Goal: Participate in discussion: Engage in conversation with other users on a specific topic

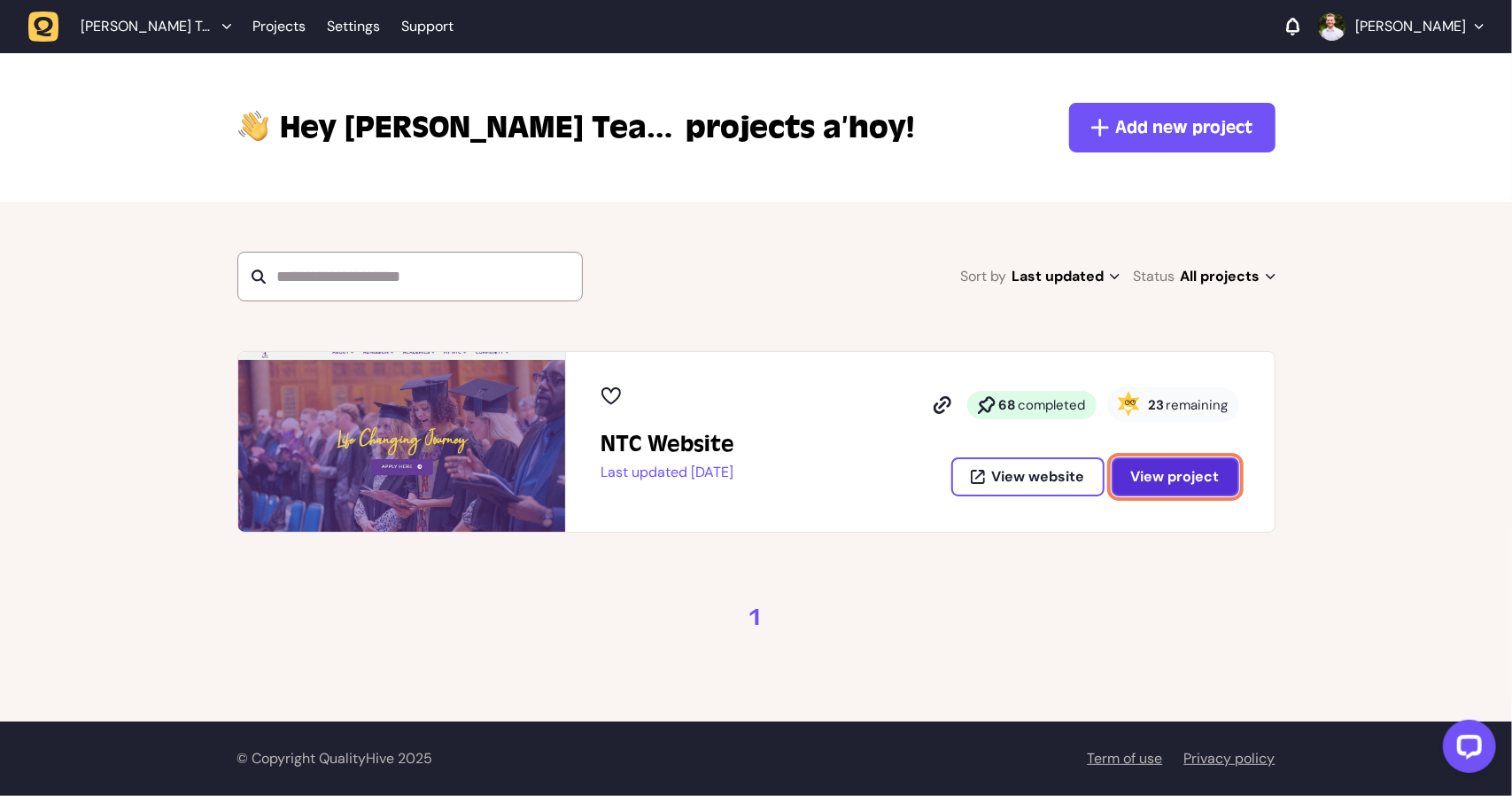
click at [1163, 494] on button "View project" at bounding box center [1176, 476] width 127 height 39
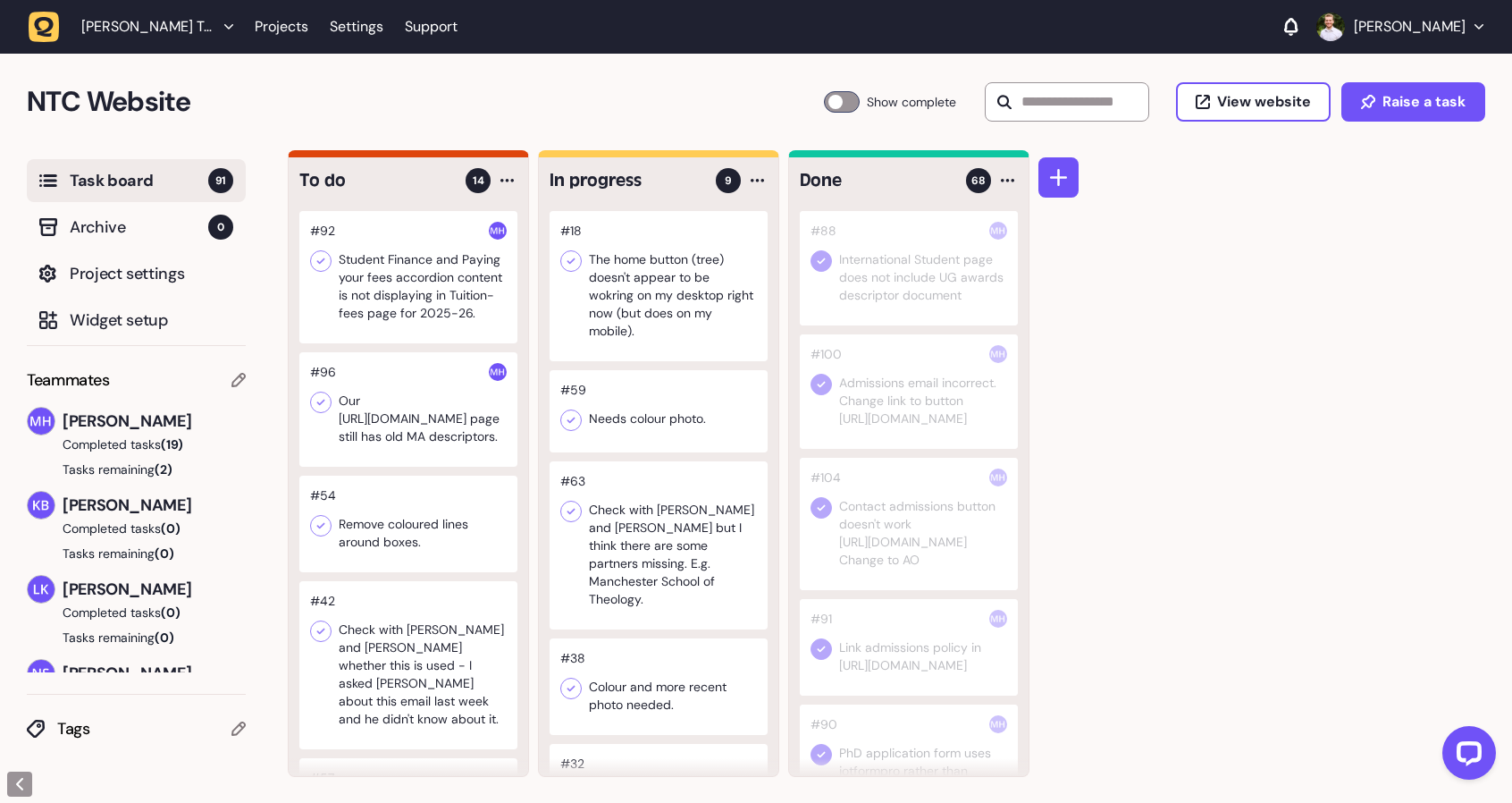
click at [651, 282] on div at bounding box center [658, 286] width 218 height 150
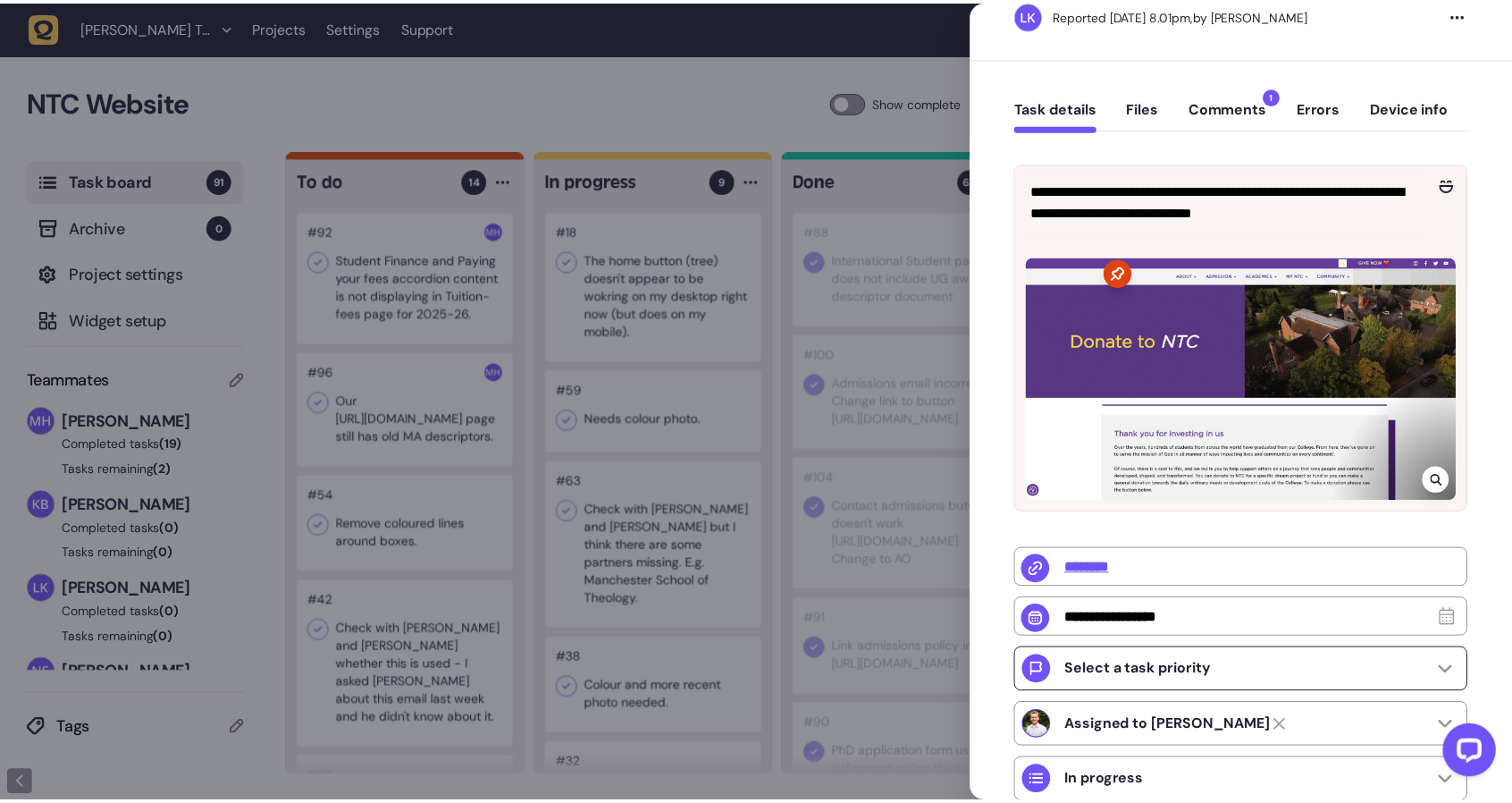
scroll to position [178, 0]
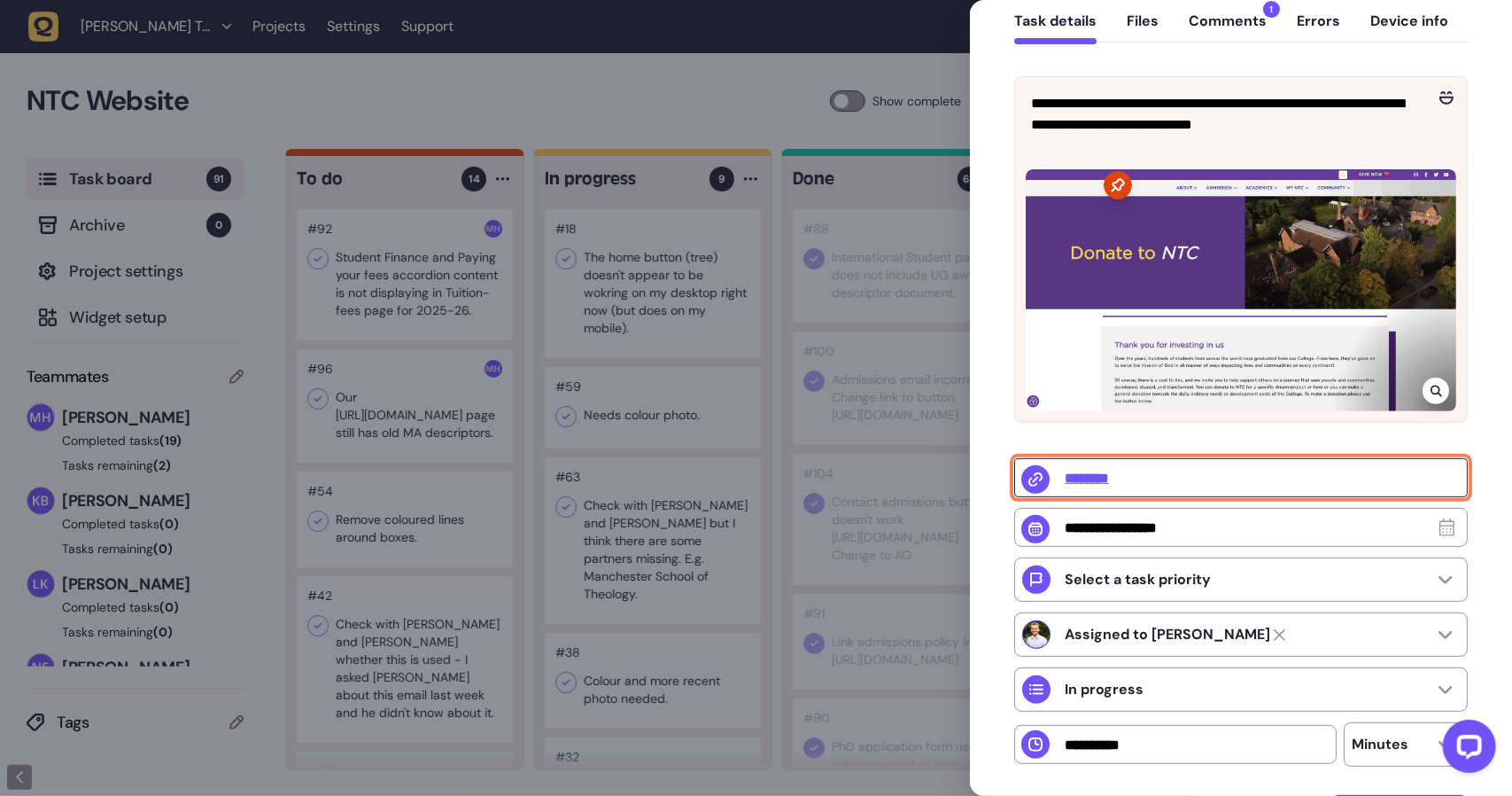
click at [1085, 476] on input "********" at bounding box center [1242, 477] width 454 height 39
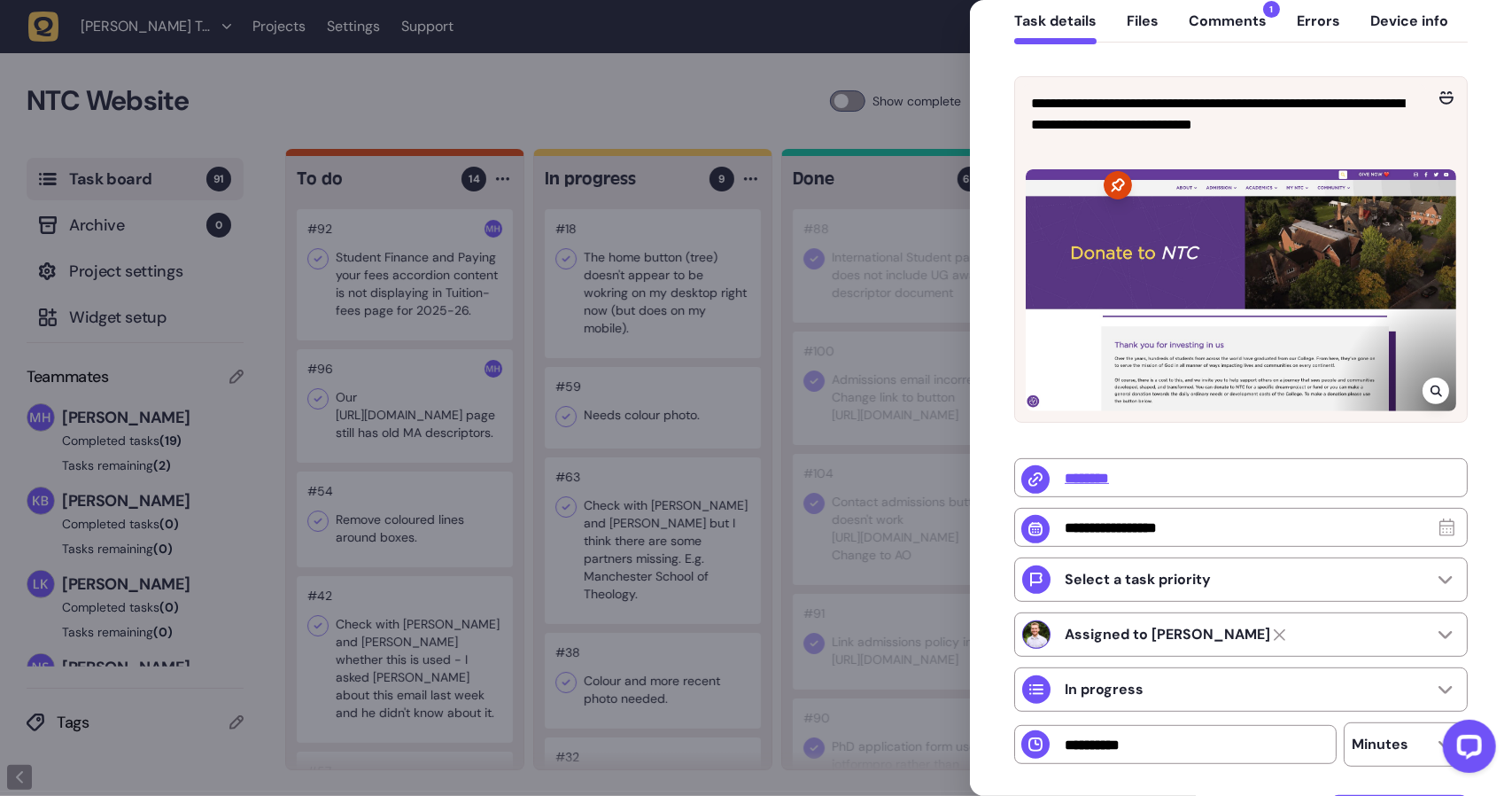
click at [736, 93] on div at bounding box center [756, 398] width 1512 height 796
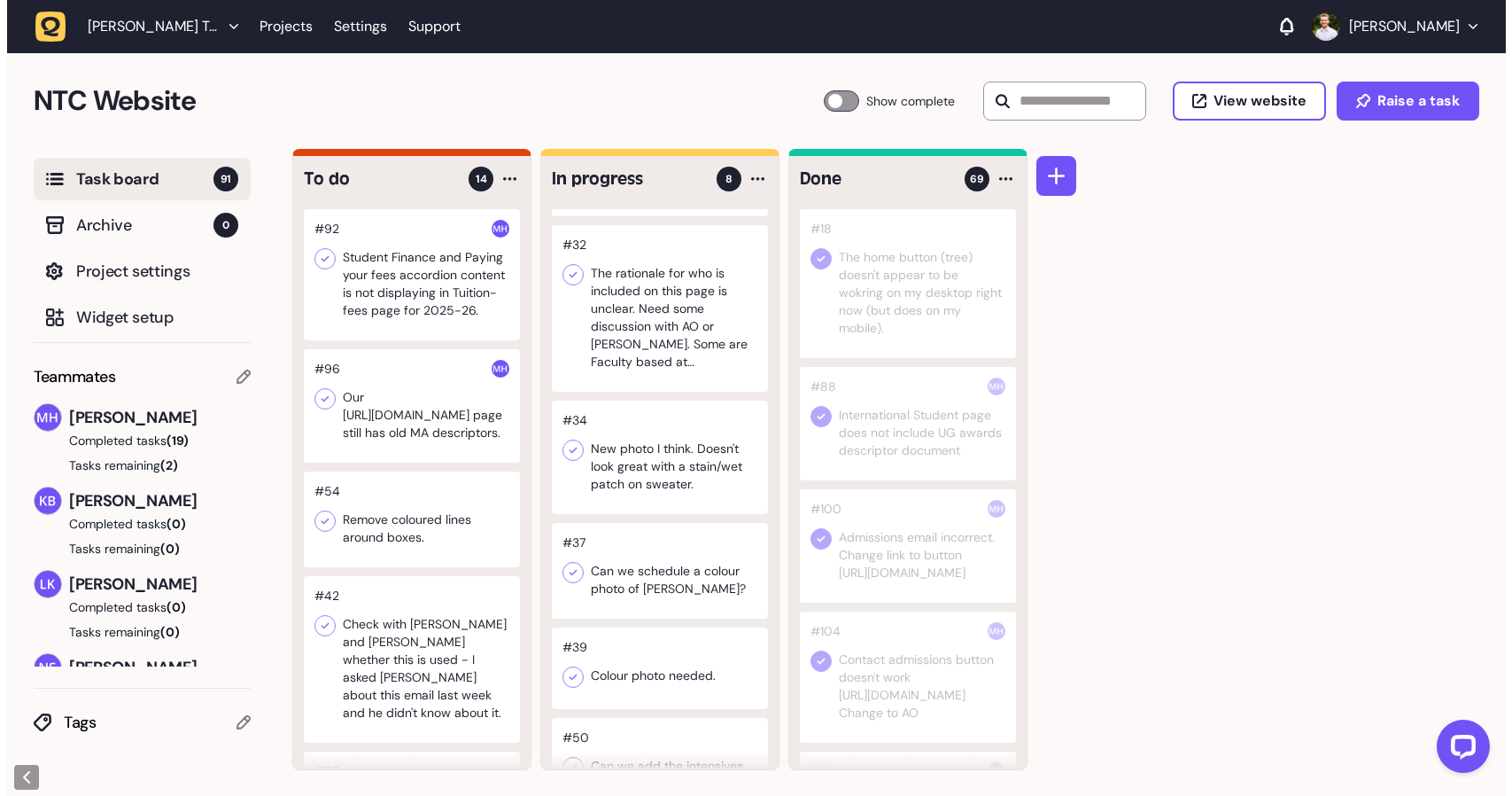
scroll to position [443, 0]
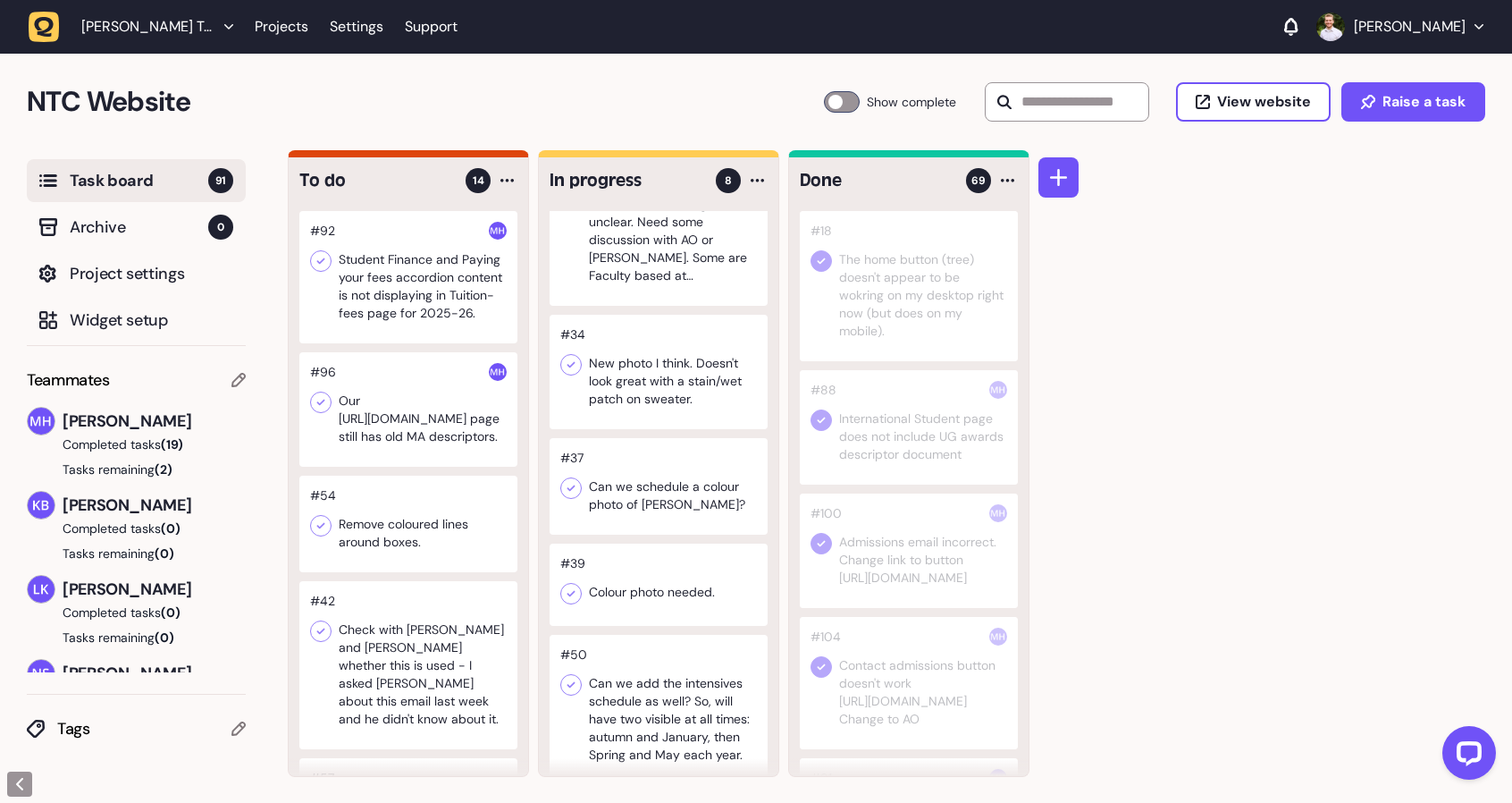
click at [729, 578] on div at bounding box center [658, 584] width 218 height 82
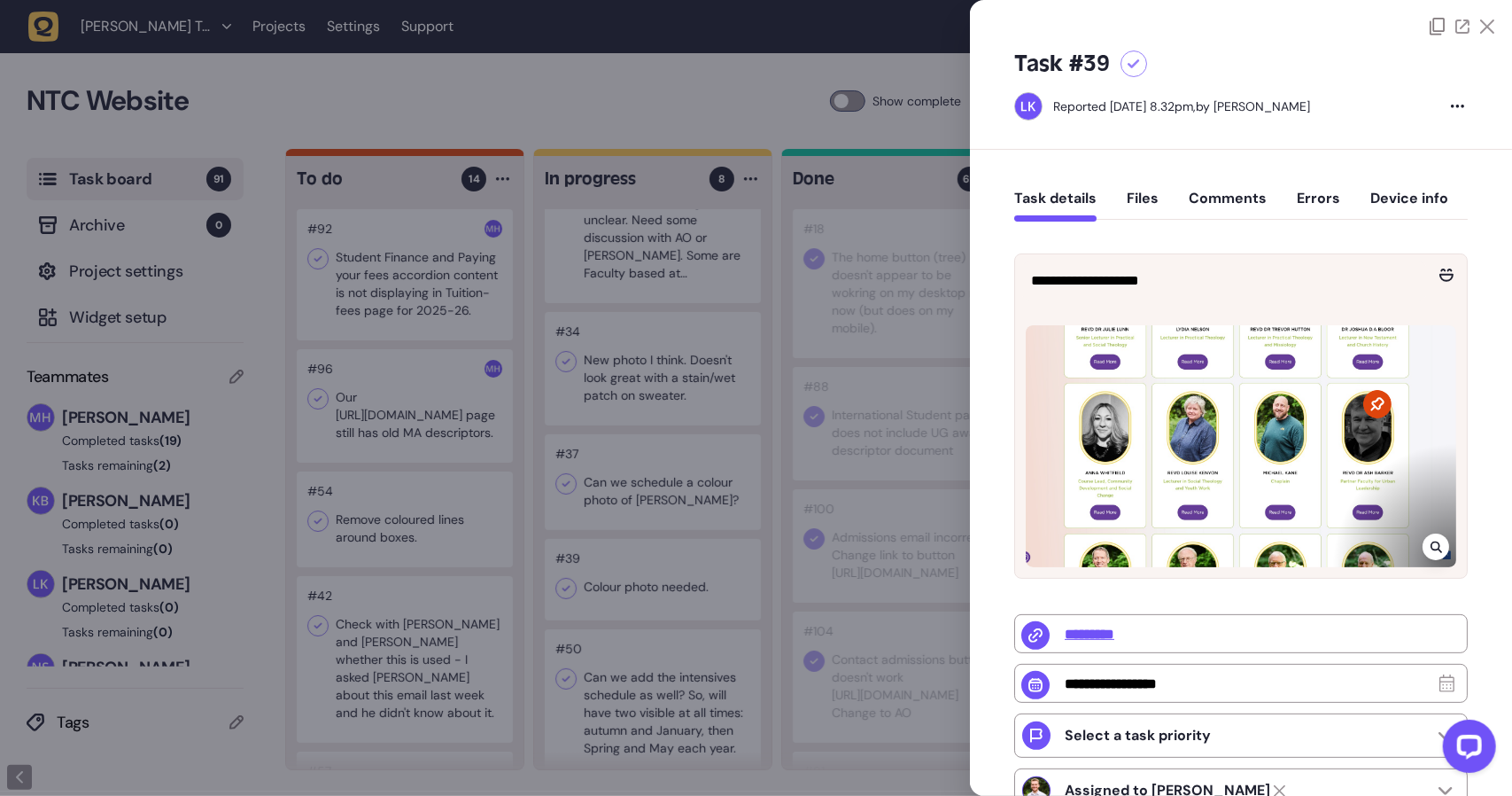
click at [1485, 30] on icon at bounding box center [1488, 27] width 14 height 14
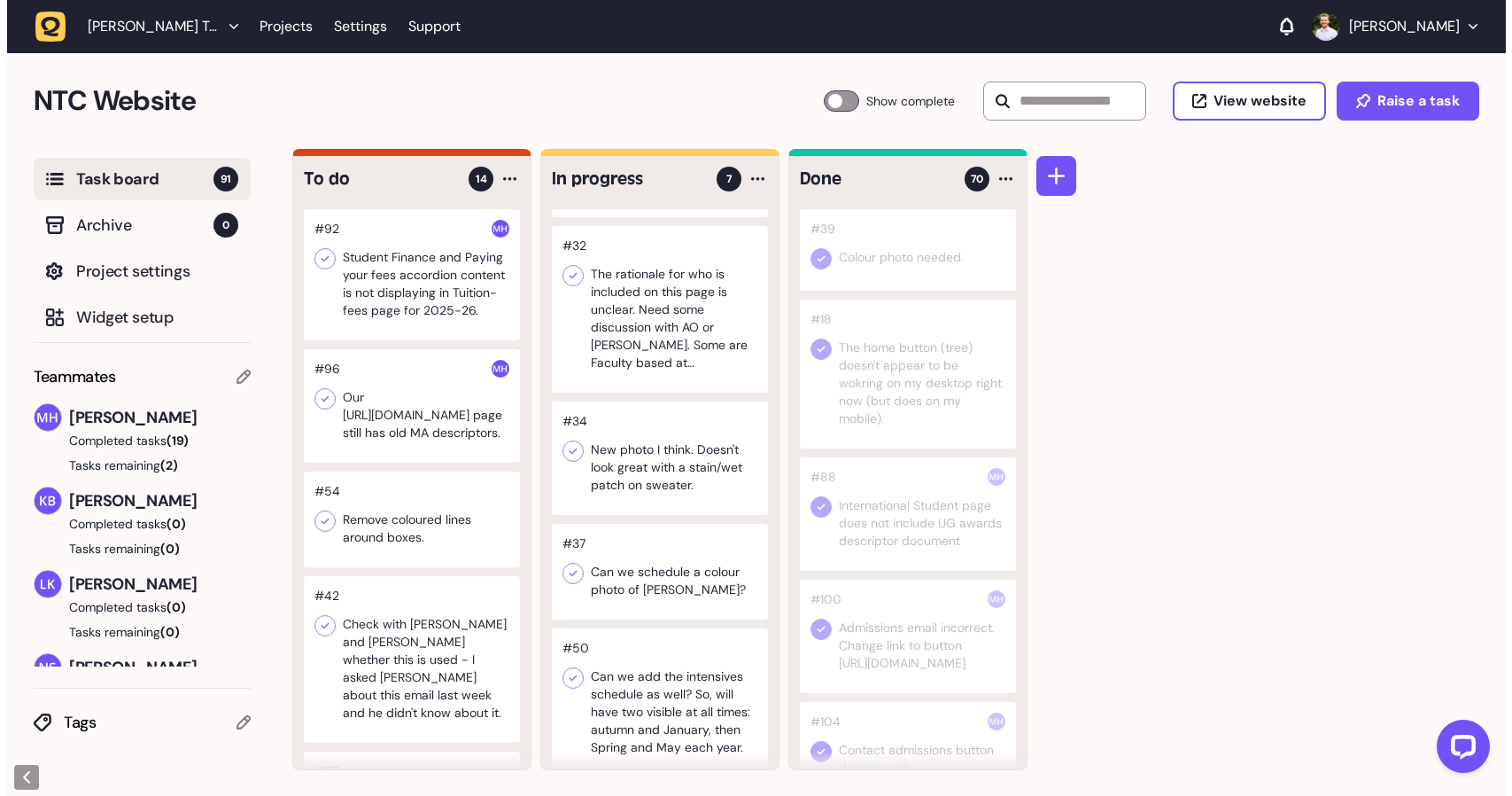
scroll to position [1, 0]
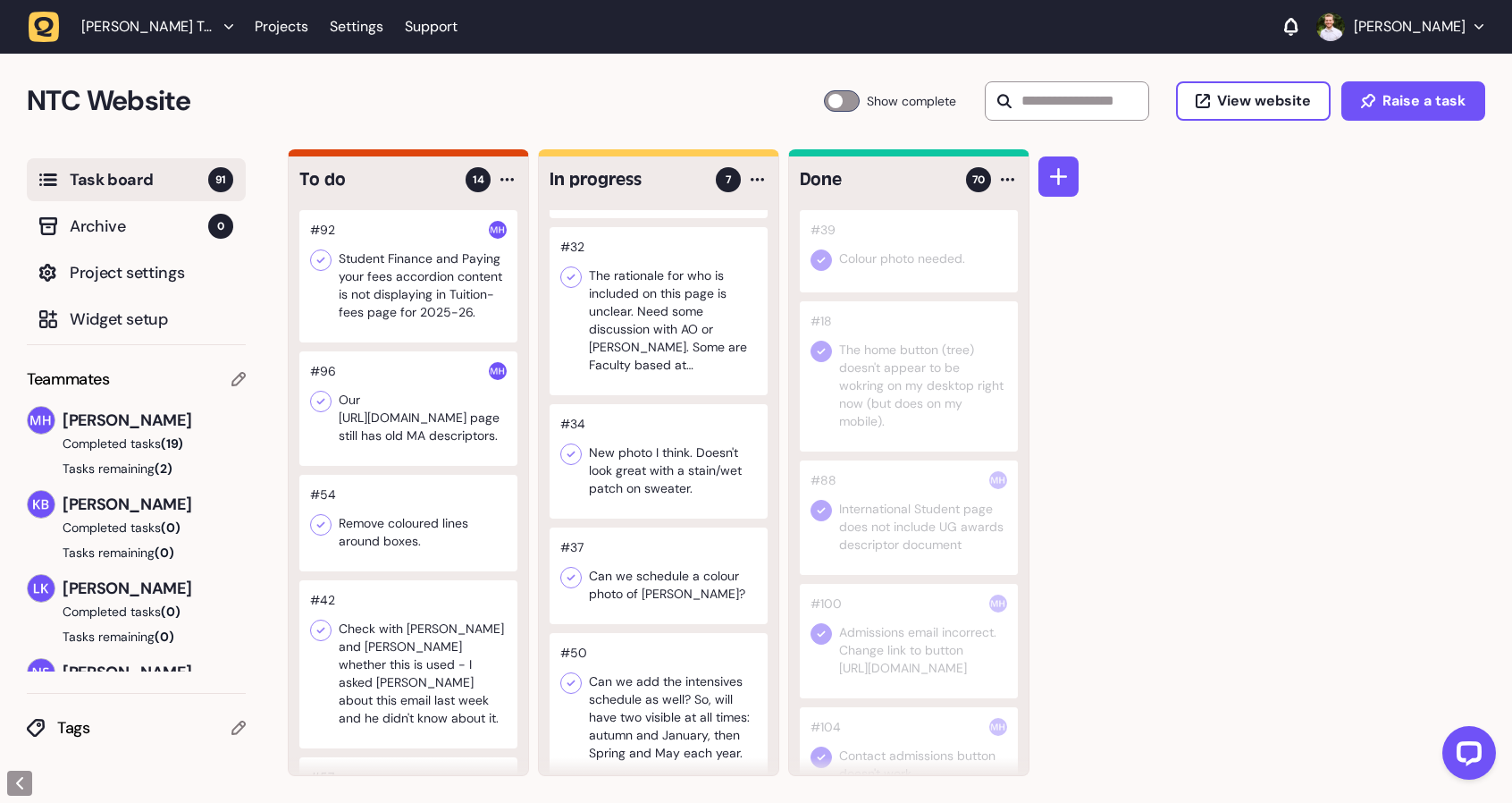
click at [660, 655] on div at bounding box center [658, 708] width 218 height 150
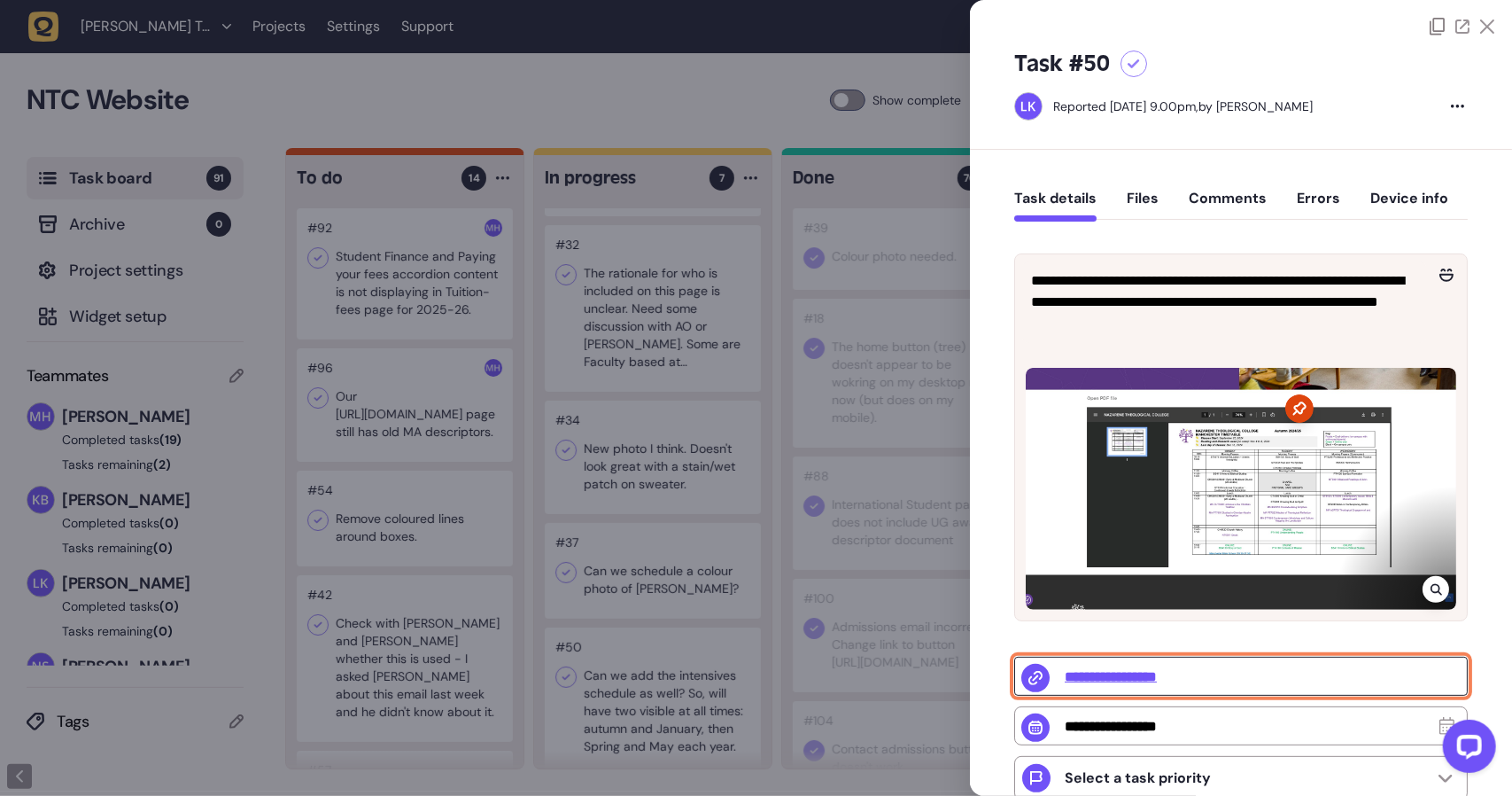
click at [1166, 679] on input "**********" at bounding box center [1242, 676] width 454 height 39
click at [1200, 207] on button "Comments" at bounding box center [1228, 206] width 78 height 32
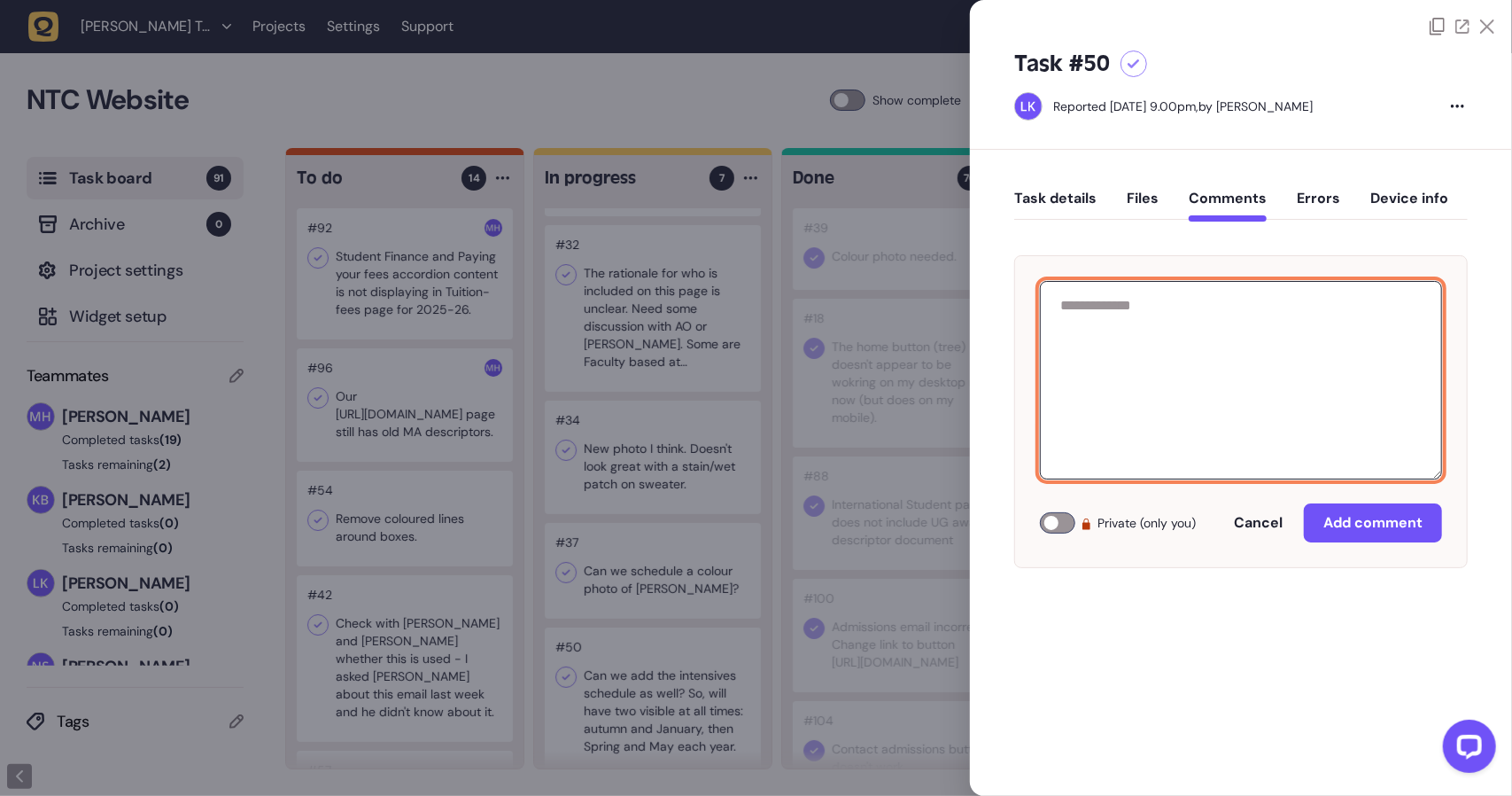
click at [1153, 406] on textarea at bounding box center [1241, 380] width 402 height 198
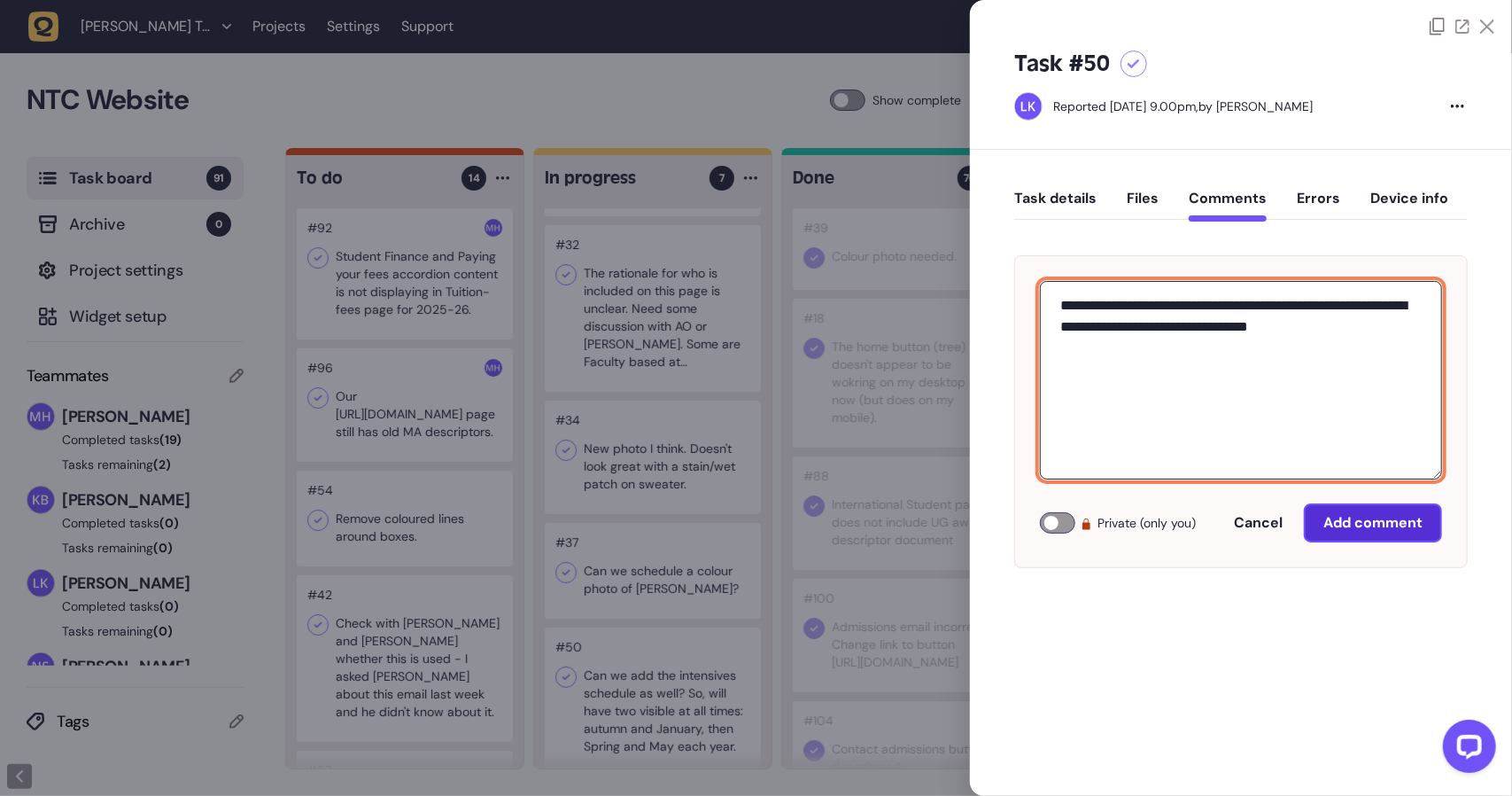
type textarea "**********"
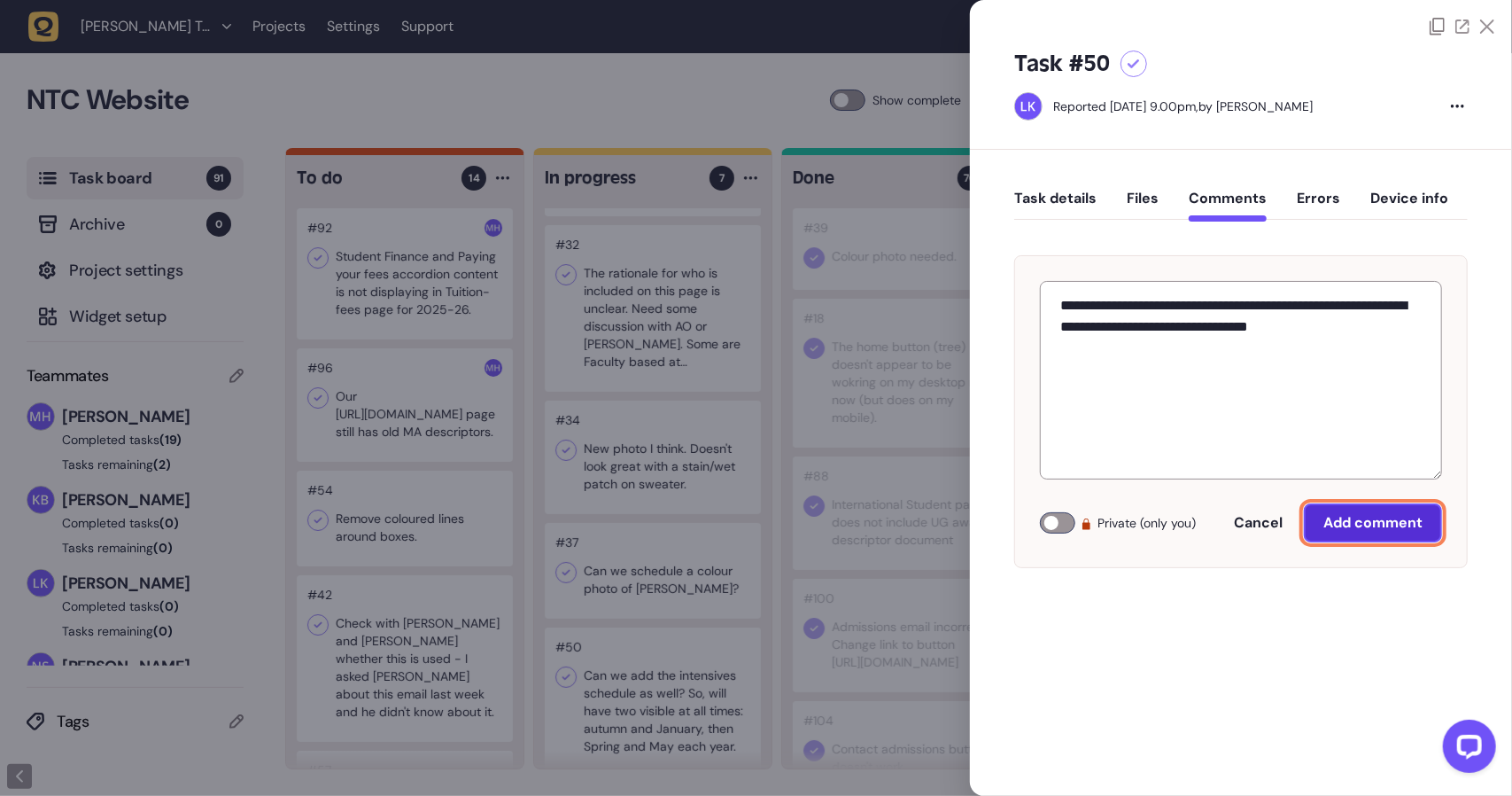
click at [1383, 510] on button "Add comment" at bounding box center [1373, 522] width 138 height 39
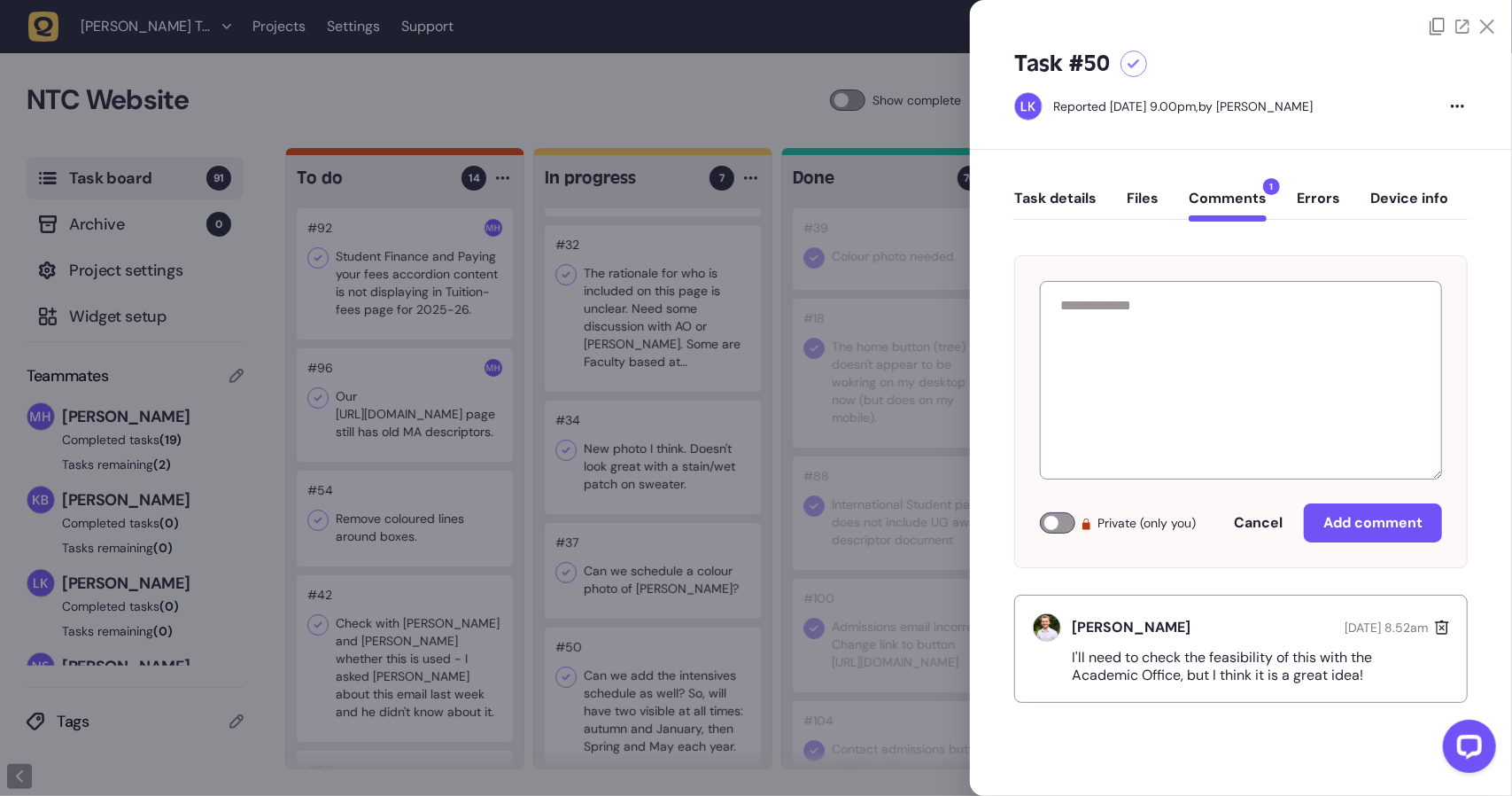
click at [1489, 23] on icon at bounding box center [1488, 27] width 14 height 14
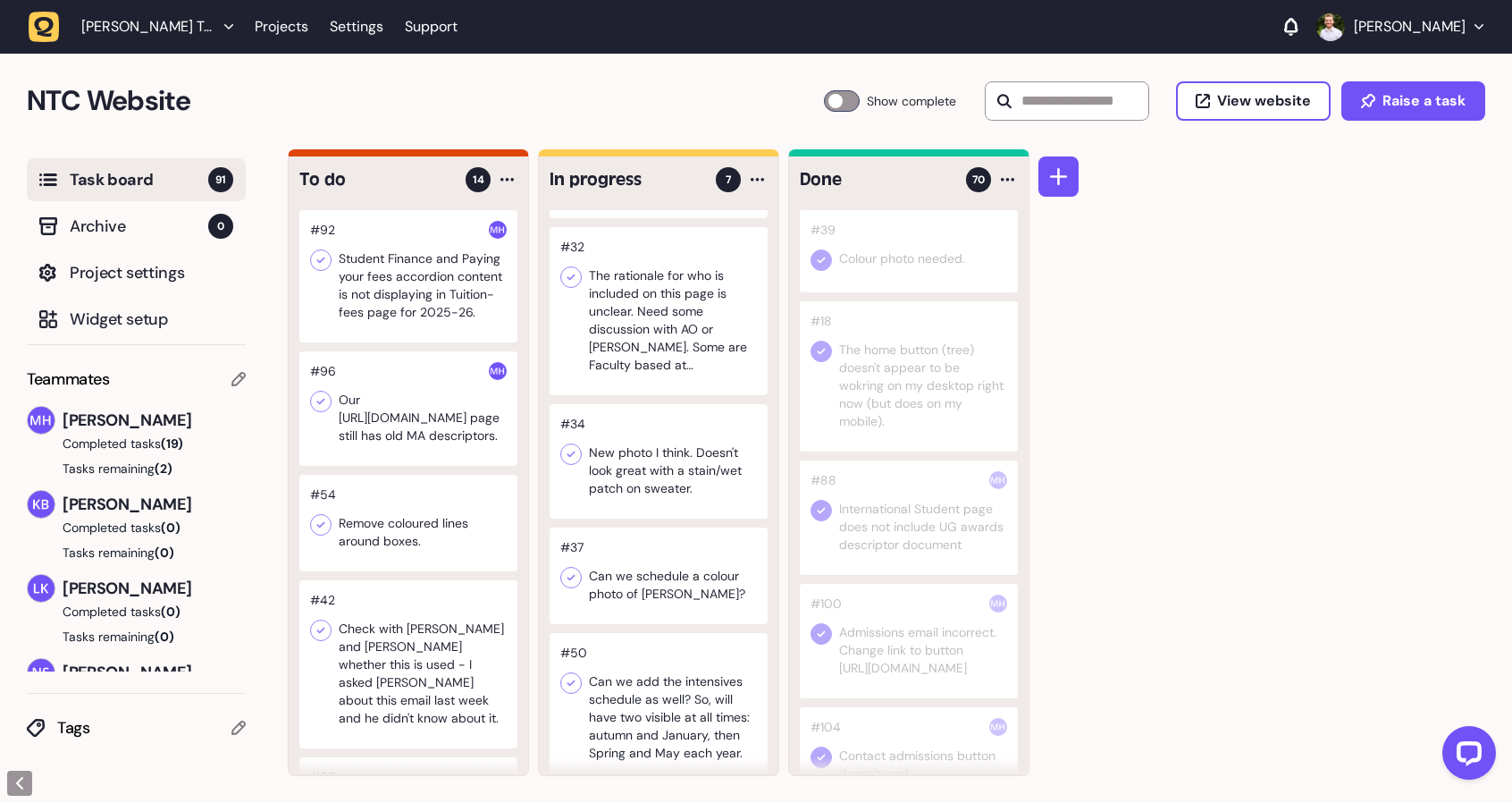
click at [454, 280] on div at bounding box center [408, 276] width 218 height 132
